Goal: Task Accomplishment & Management: Use online tool/utility

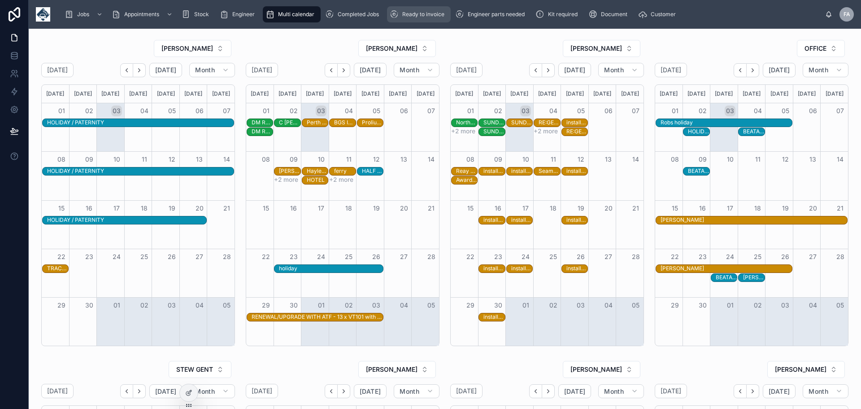
click at [421, 16] on span "Ready to invoice" at bounding box center [423, 14] width 42 height 7
